Goal: Information Seeking & Learning: Learn about a topic

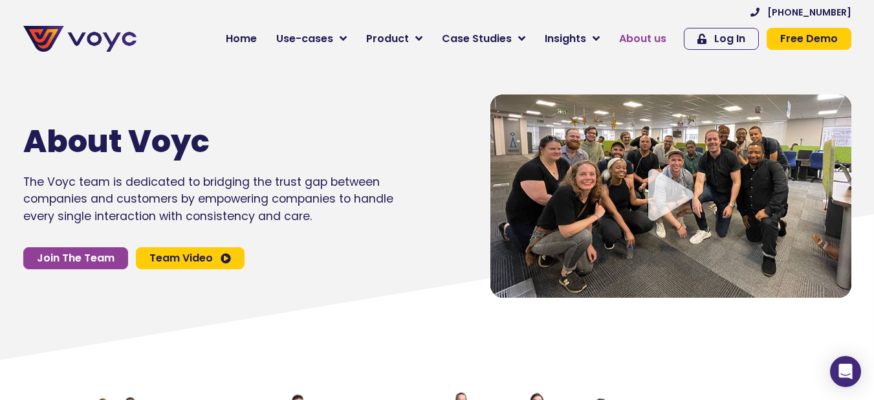
click at [639, 41] on span "About us" at bounding box center [642, 39] width 47 height 16
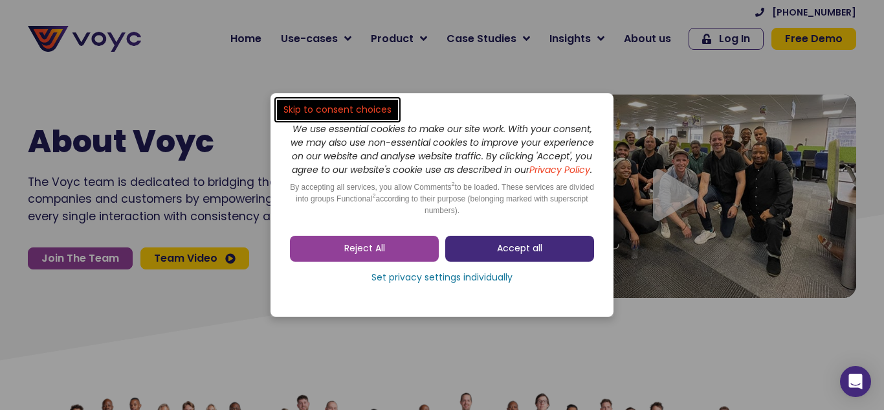
click at [542, 261] on link "Accept all" at bounding box center [519, 249] width 149 height 26
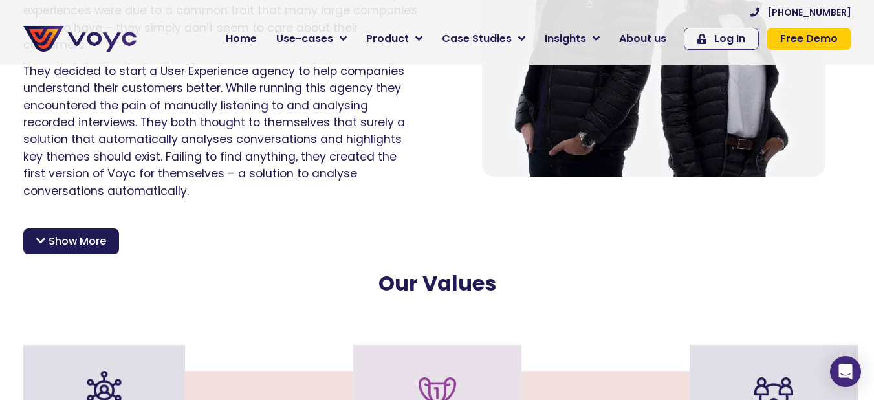
scroll to position [984, 0]
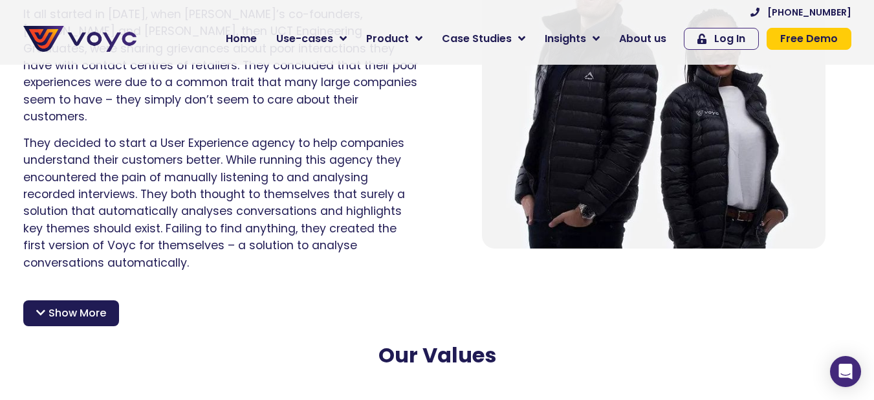
click at [63, 305] on span "Show More" at bounding box center [78, 313] width 58 height 16
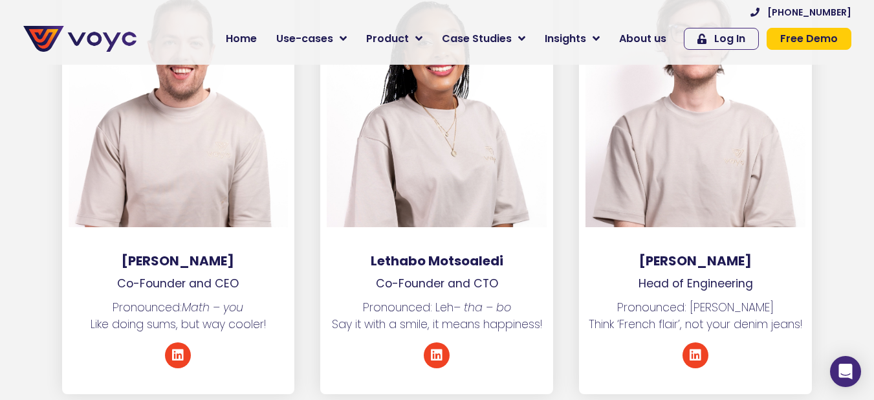
scroll to position [2200, 0]
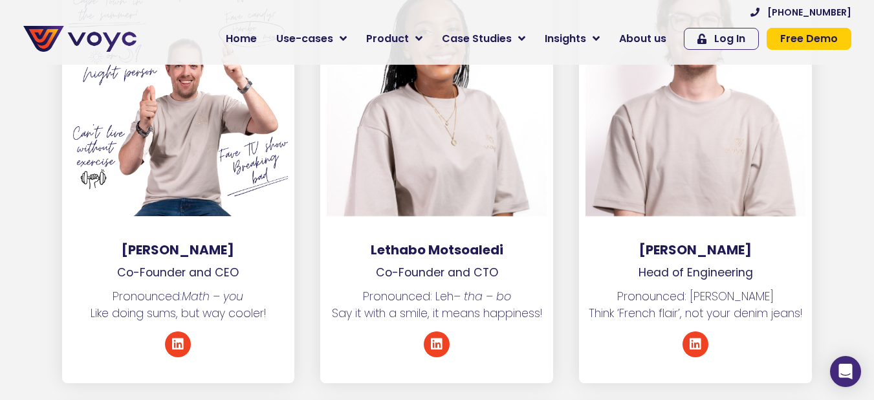
click at [186, 143] on div at bounding box center [179, 77] width 220 height 278
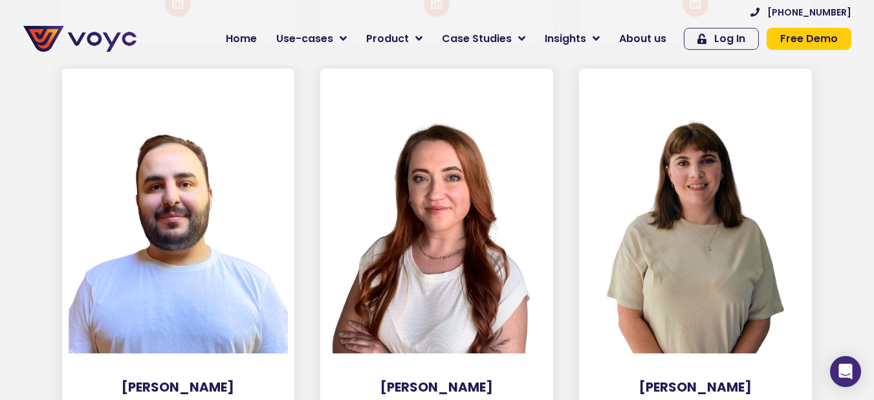
scroll to position [5825, 0]
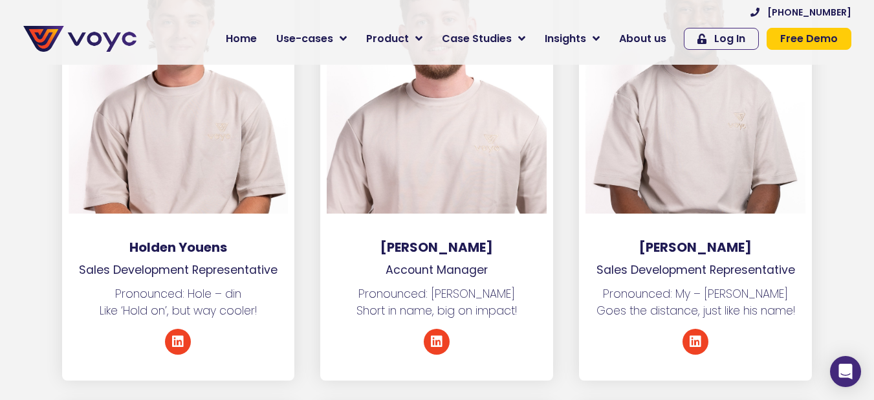
click at [599, 183] on div at bounding box center [695, 84] width 233 height 311
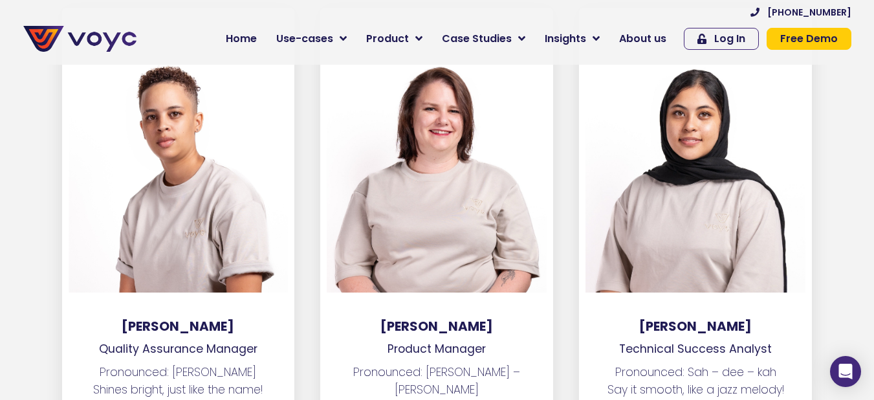
scroll to position [3572, 0]
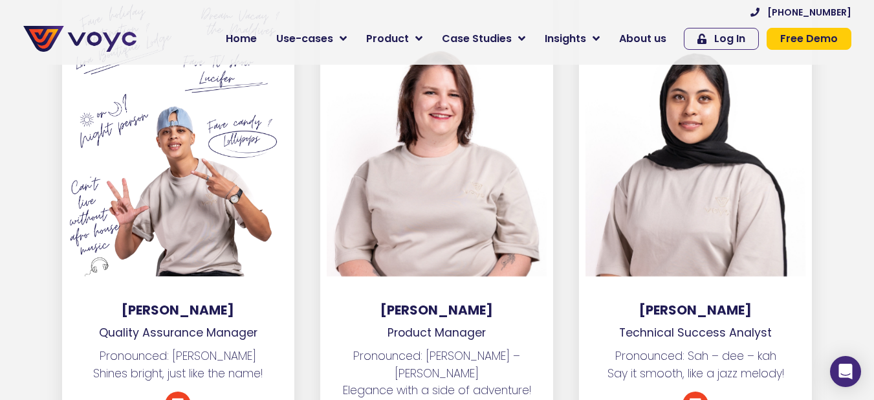
click at [150, 191] on div at bounding box center [179, 137] width 220 height 278
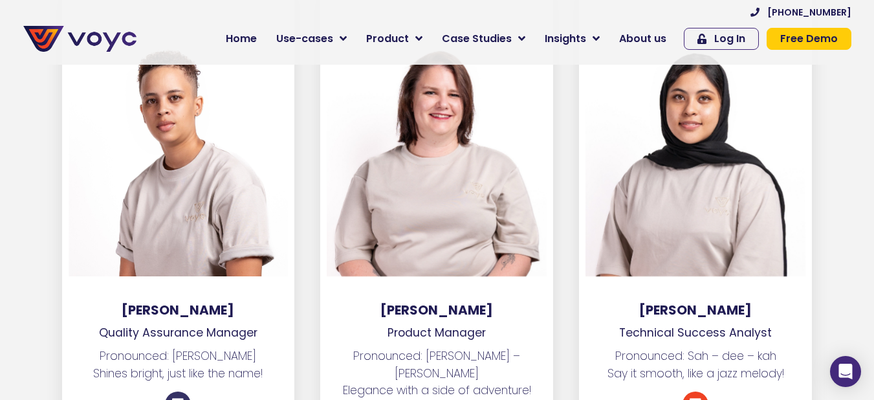
click at [181, 398] on icon at bounding box center [178, 404] width 13 height 13
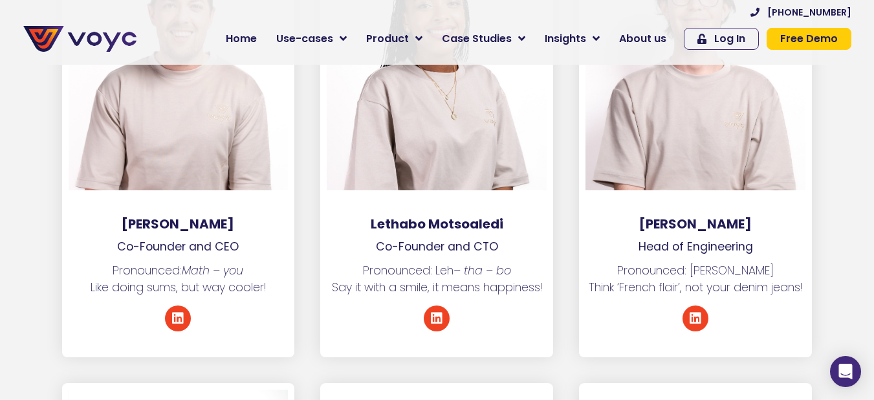
scroll to position [2175, 0]
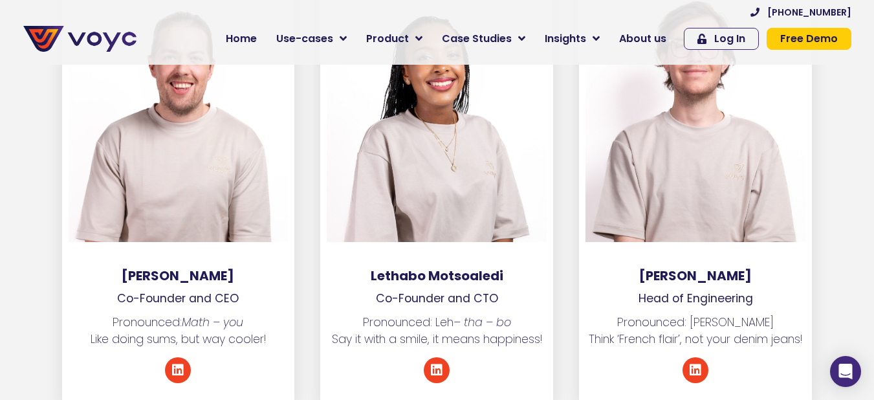
click at [421, 357] on div "Linkedin" at bounding box center [436, 370] width 233 height 26
click at [432, 364] on icon at bounding box center [436, 370] width 13 height 13
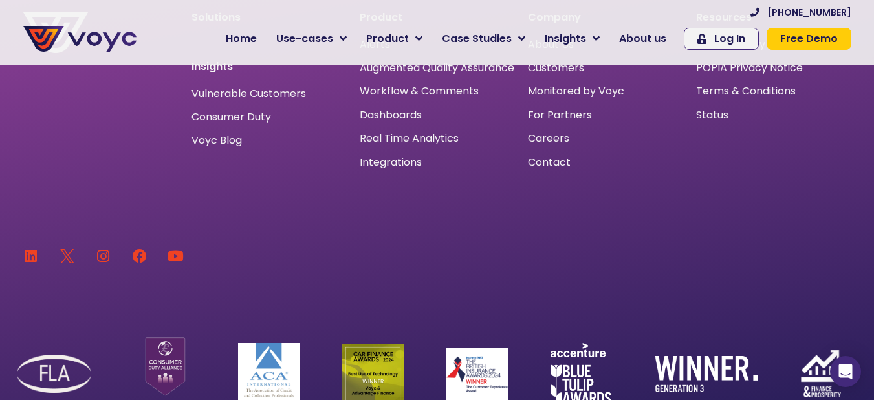
scroll to position [8844, 0]
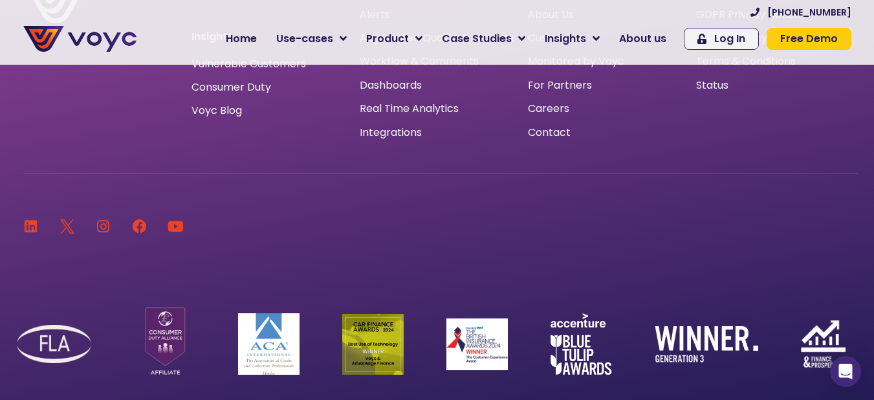
click at [804, 320] on img at bounding box center [823, 343] width 45 height 47
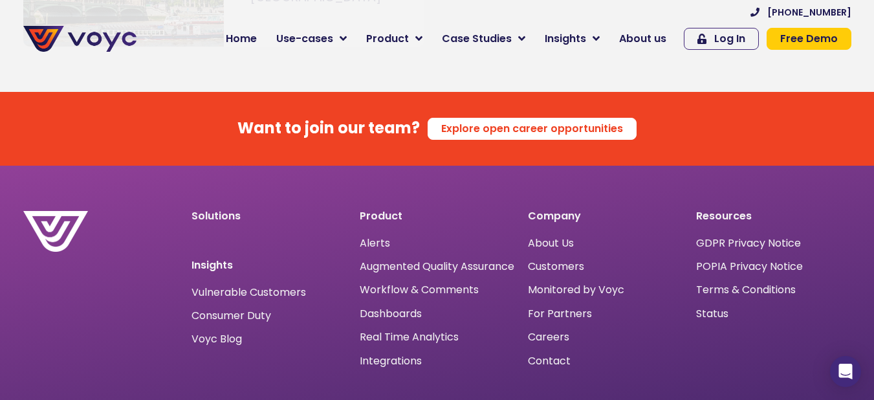
scroll to position [8611, 0]
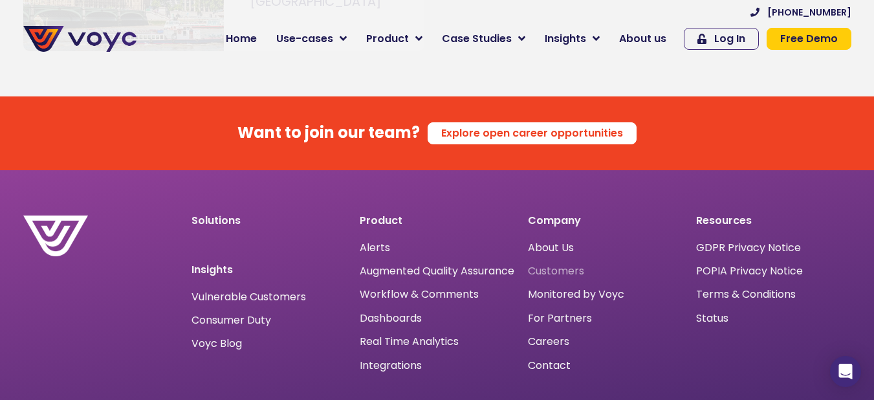
click at [538, 271] on span "Customers" at bounding box center [556, 271] width 56 height 0
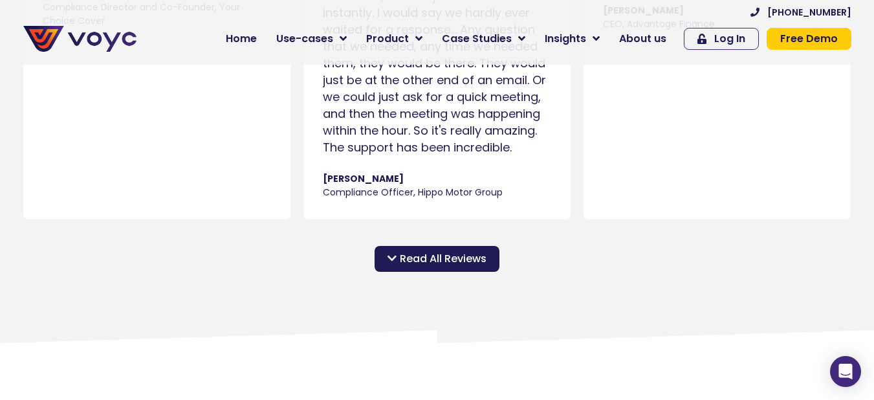
scroll to position [1294, 0]
click at [445, 266] on span "Read All Reviews" at bounding box center [443, 258] width 87 height 16
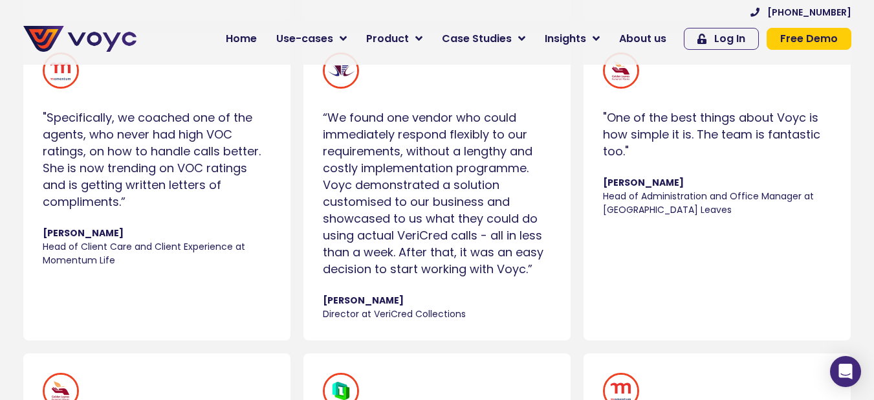
scroll to position [3081, 0]
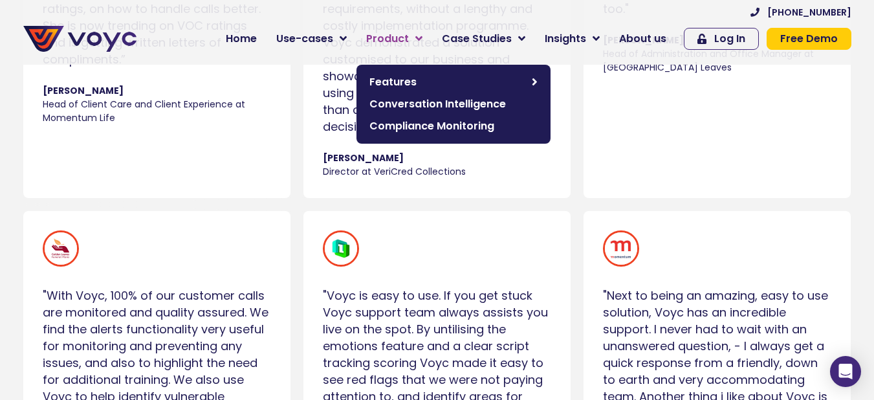
click at [421, 32] on link "Product" at bounding box center [395, 39] width 76 height 26
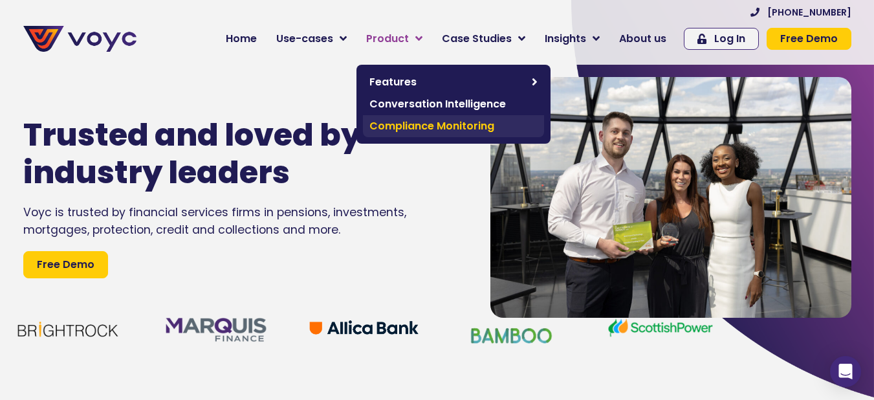
click at [419, 123] on span "Compliance Monitoring" at bounding box center [454, 126] width 168 height 16
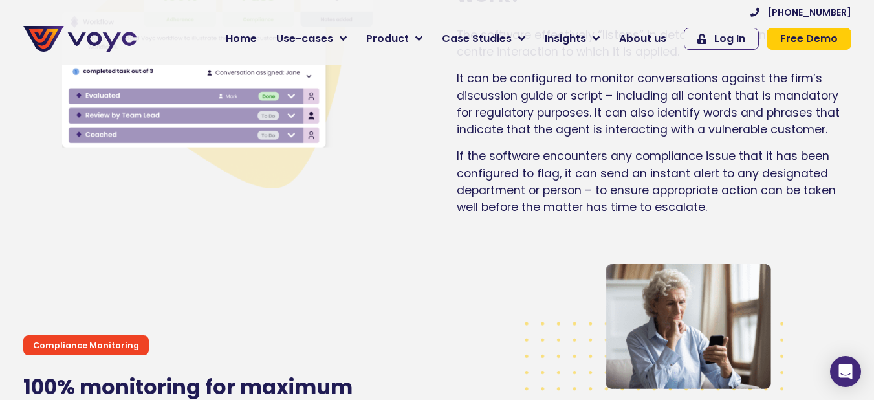
scroll to position [1527, 0]
